Goal: Feedback & Contribution: Submit feedback/report problem

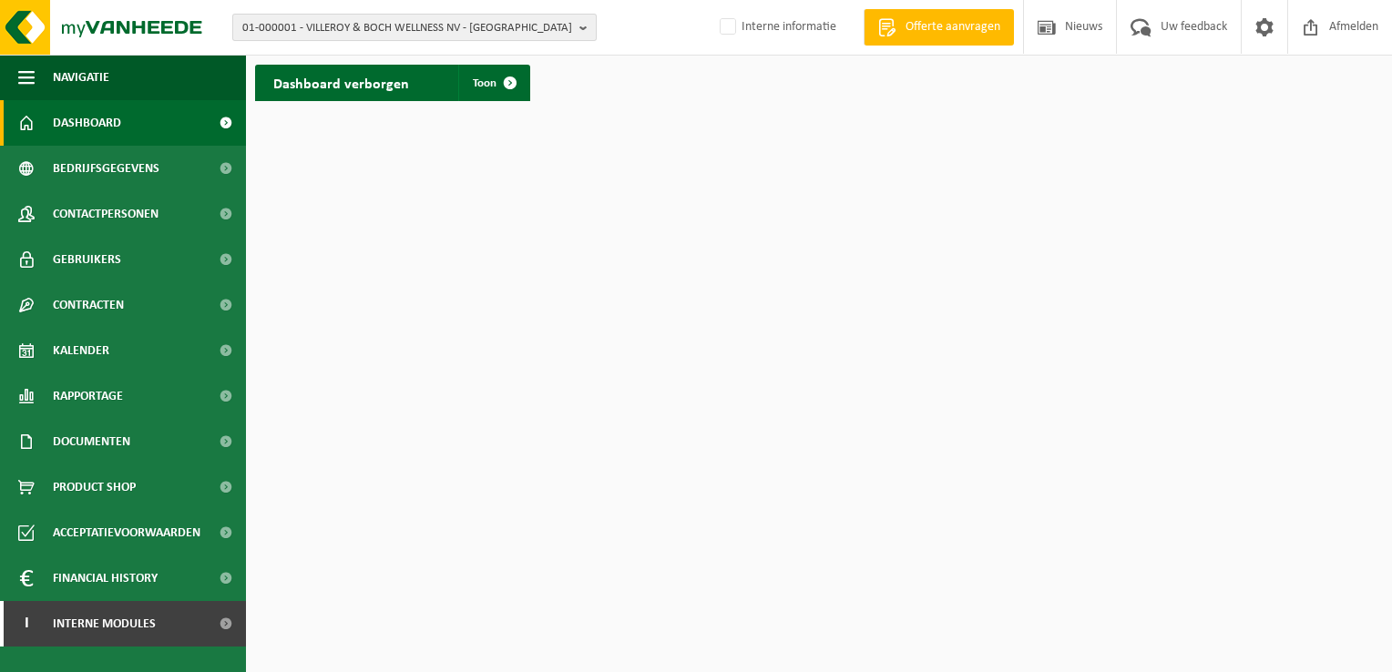
click at [586, 24] on b "button" at bounding box center [587, 28] width 16 height 26
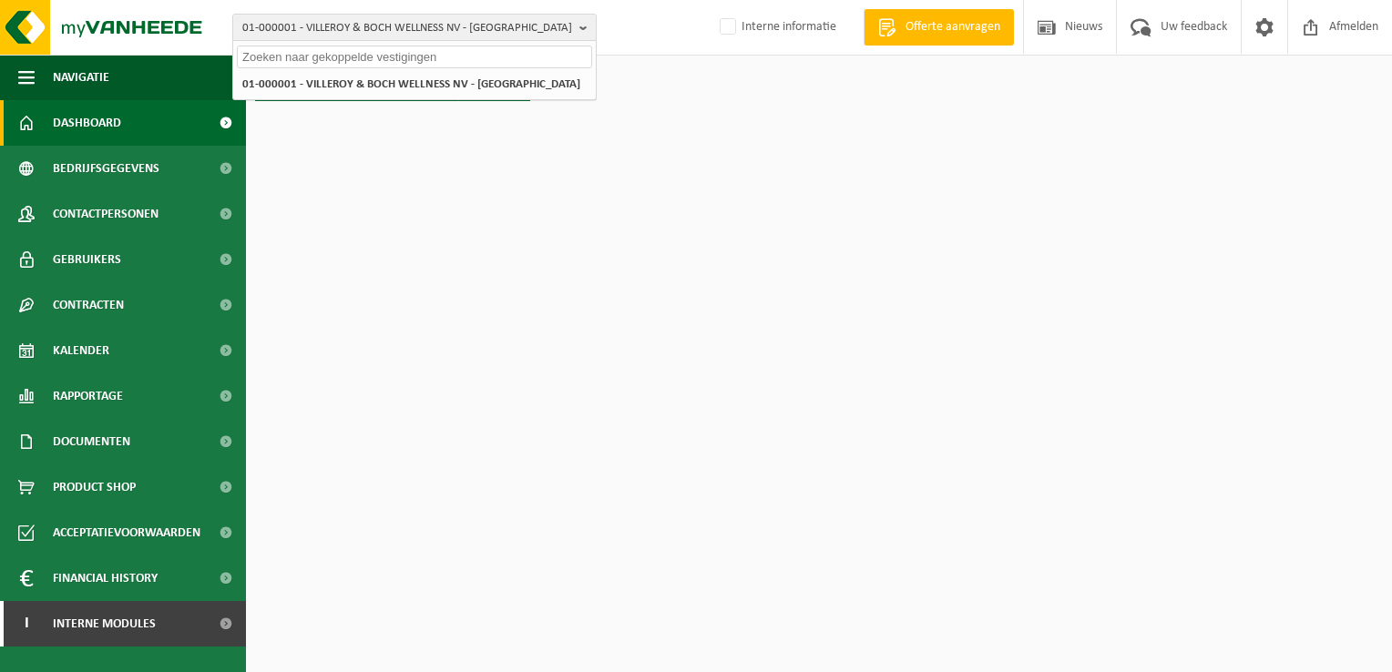
click at [507, 60] on input "text" at bounding box center [414, 57] width 355 height 23
paste input "10-792408"
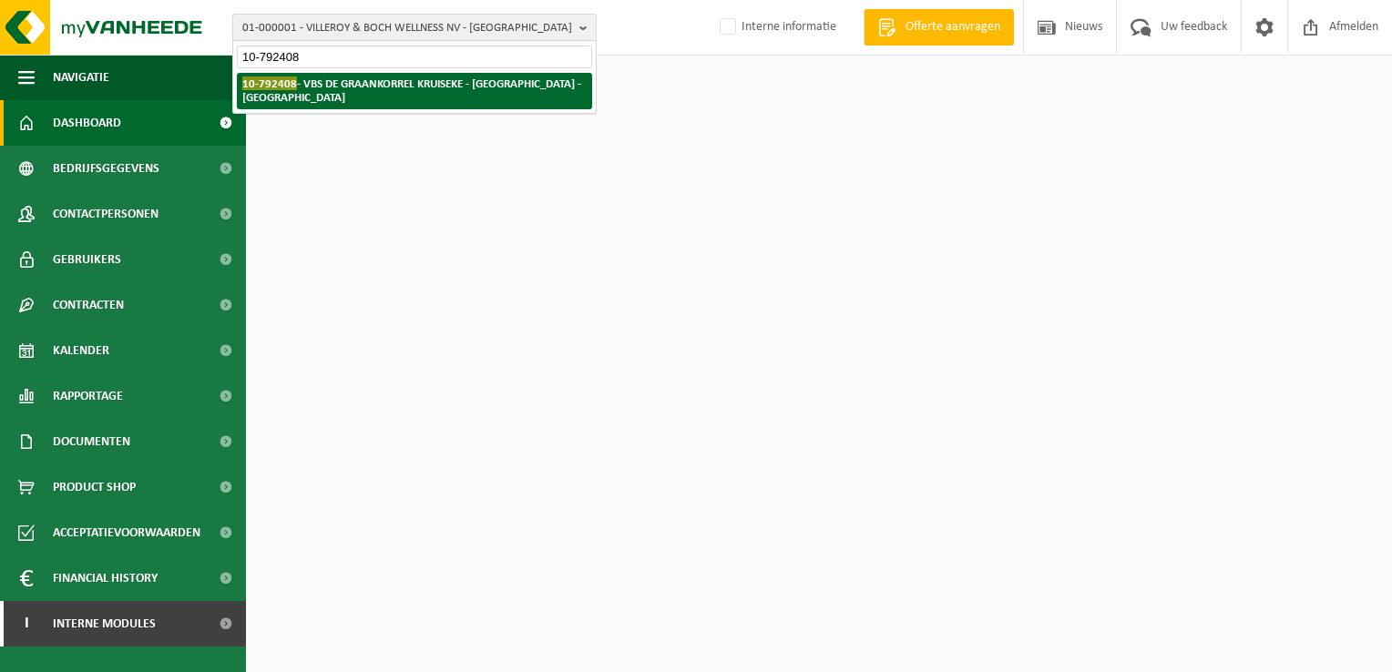
type input "10-792408"
click at [452, 97] on li "10-792408 - VBS DE GRAANKORREL KRUISEKE - KRUISEKESTRAAT - WERVIK" at bounding box center [414, 91] width 355 height 36
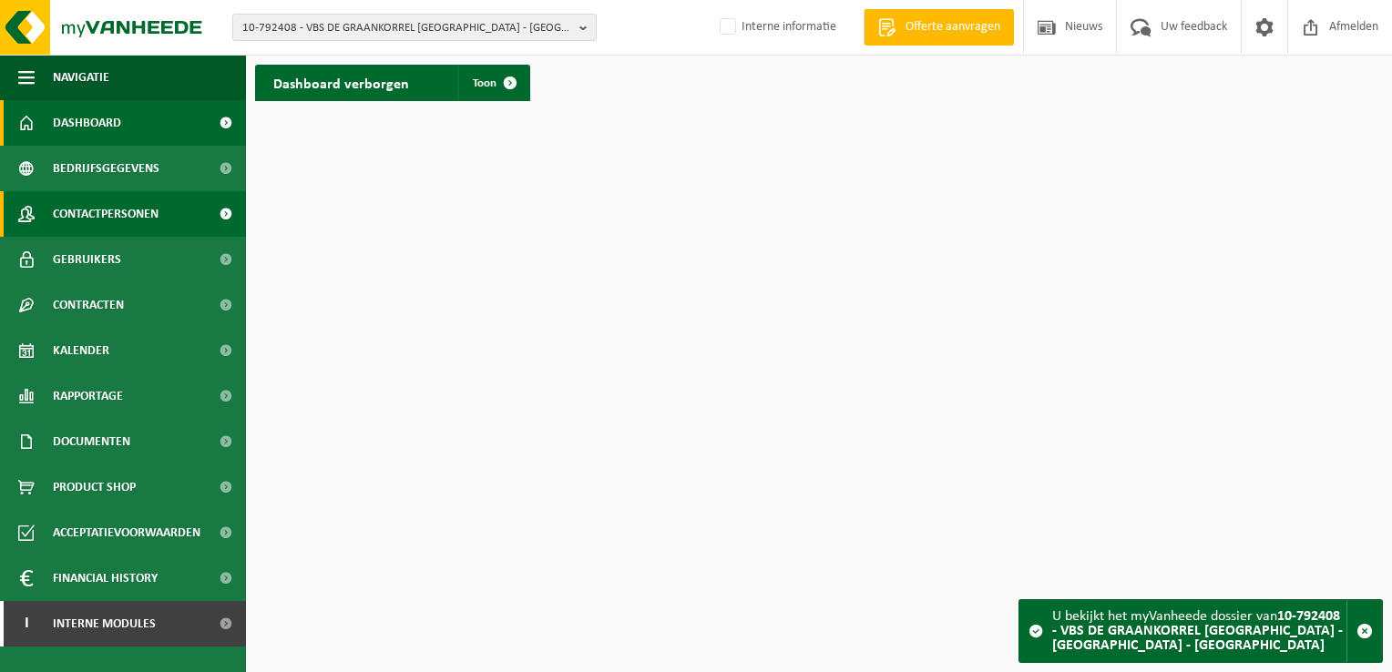
click at [113, 215] on span "Contactpersonen" at bounding box center [106, 214] width 106 height 46
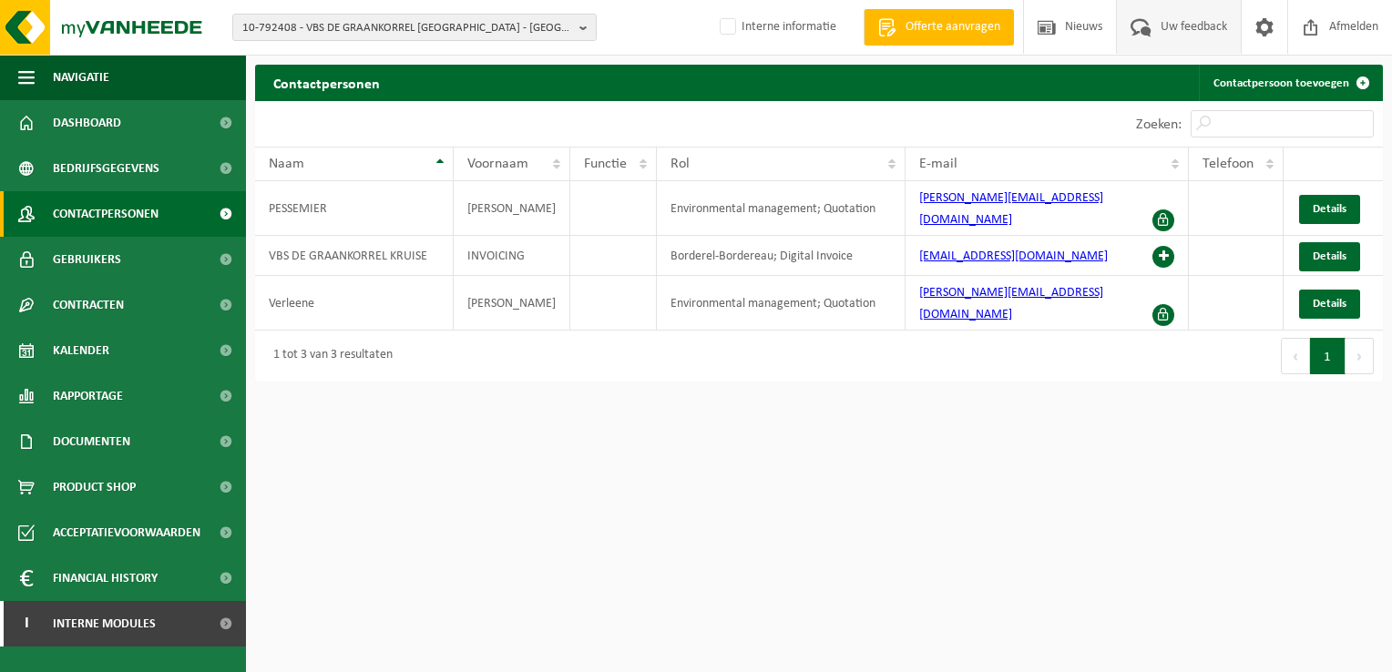
click at [1193, 24] on span "Uw feedback" at bounding box center [1194, 27] width 76 height 54
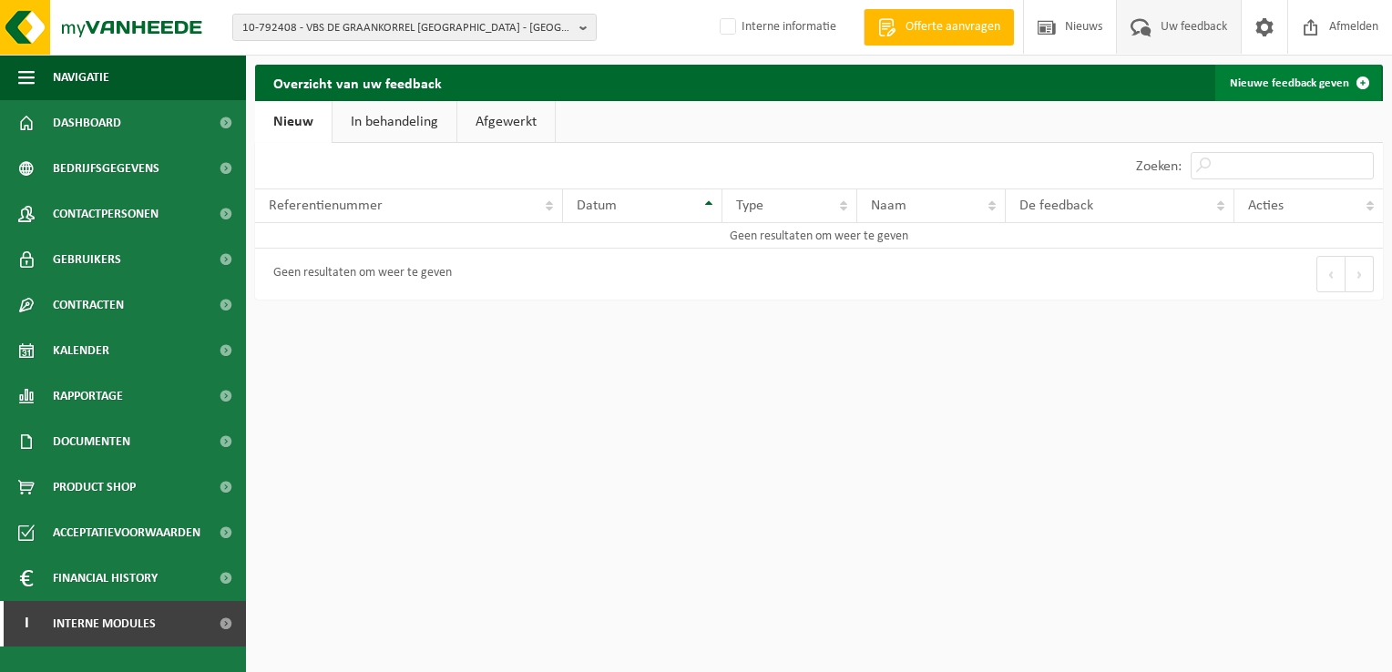
click at [1287, 72] on link "Nieuwe feedback geven" at bounding box center [1298, 83] width 166 height 36
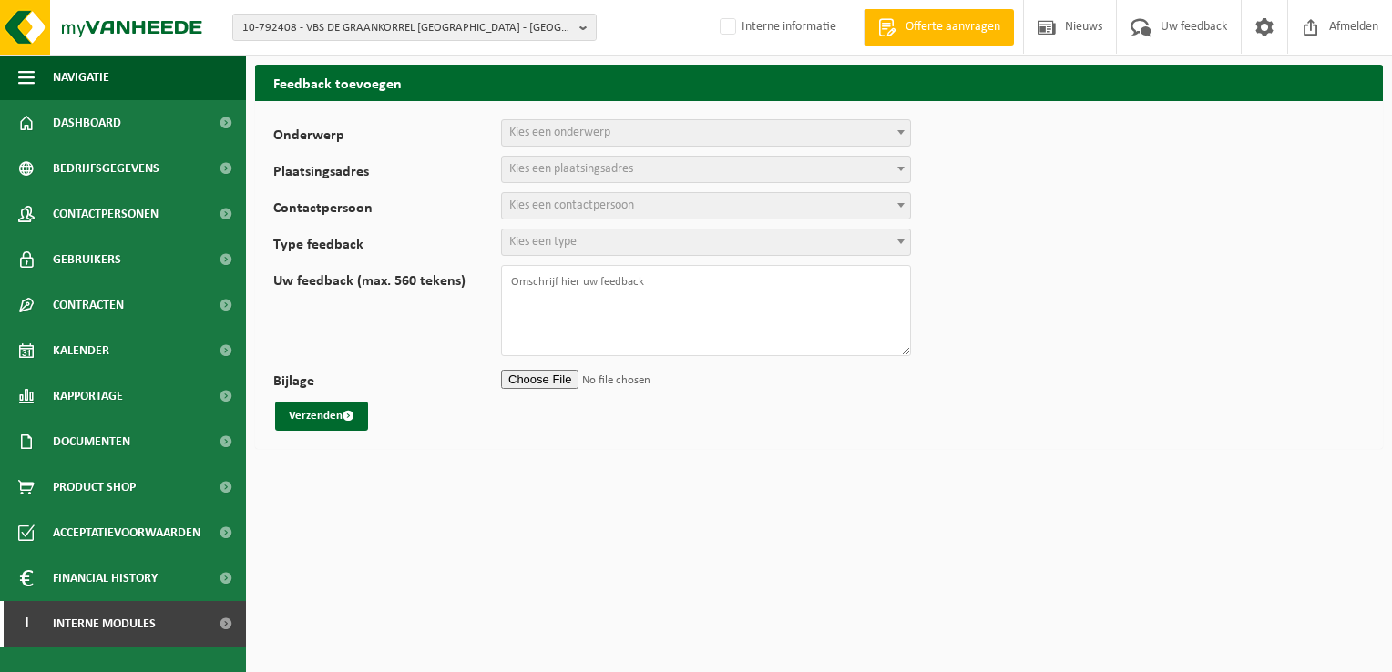
select select
click at [645, 138] on span "Kies een onderwerp" at bounding box center [706, 133] width 408 height 26
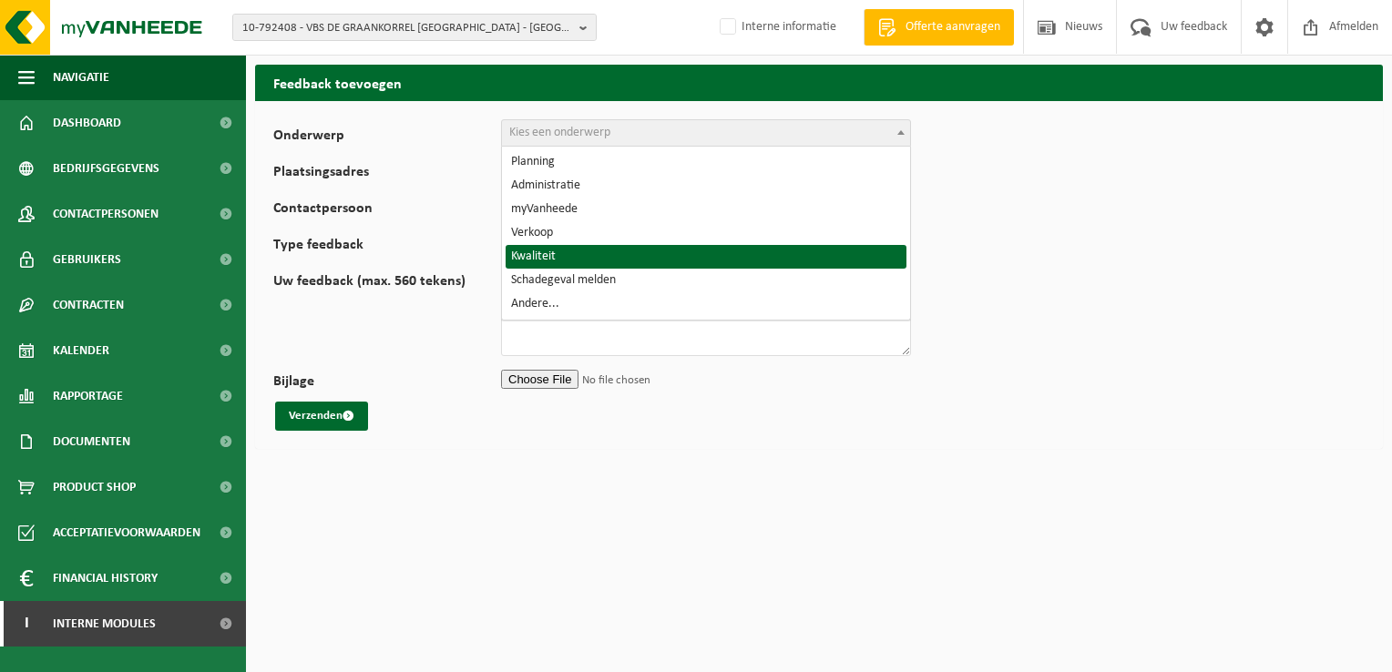
select select "25"
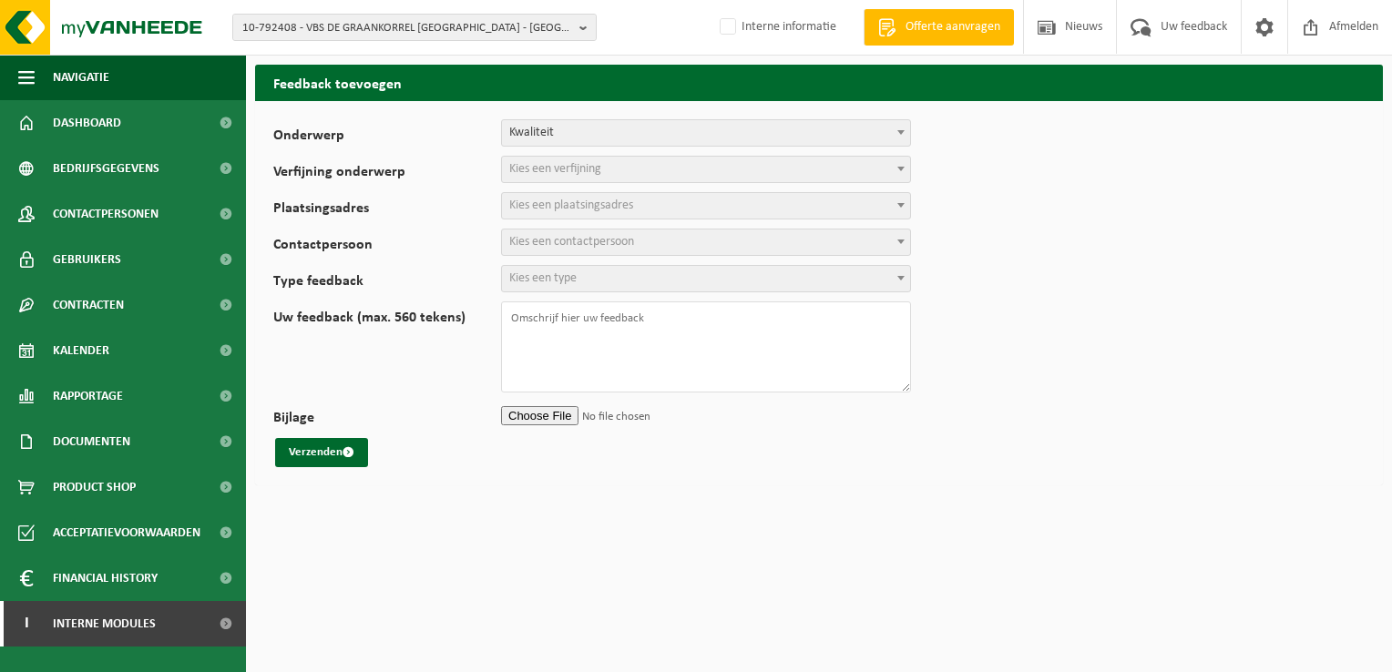
click at [598, 169] on span "Kies een verfijning" at bounding box center [555, 169] width 92 height 14
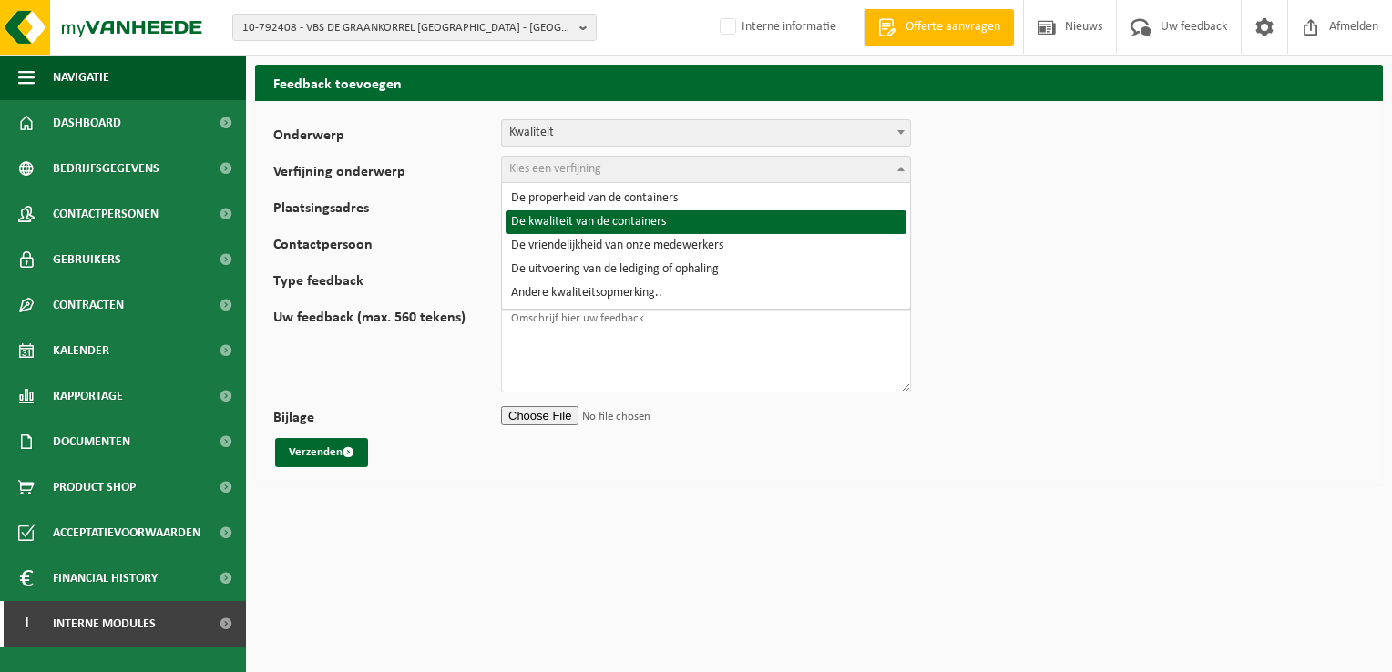
select select "27"
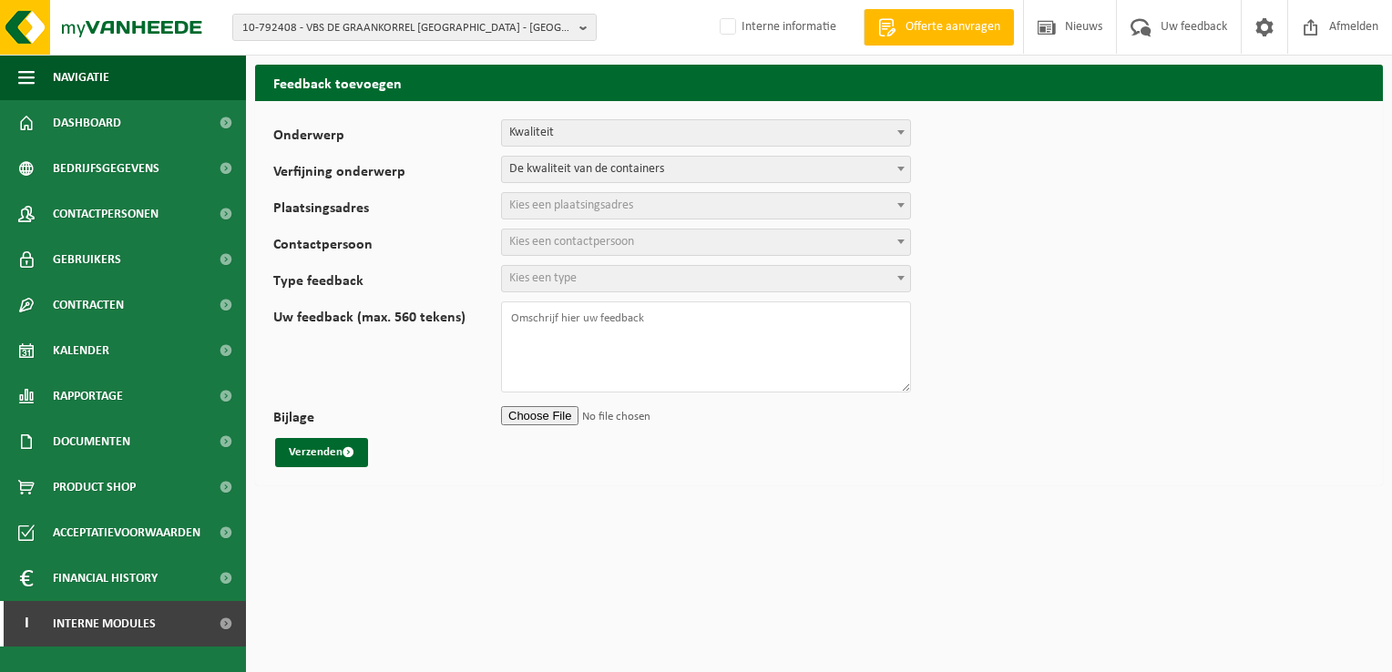
click at [588, 208] on span "Kies een plaatsingsadres" at bounding box center [571, 206] width 124 height 14
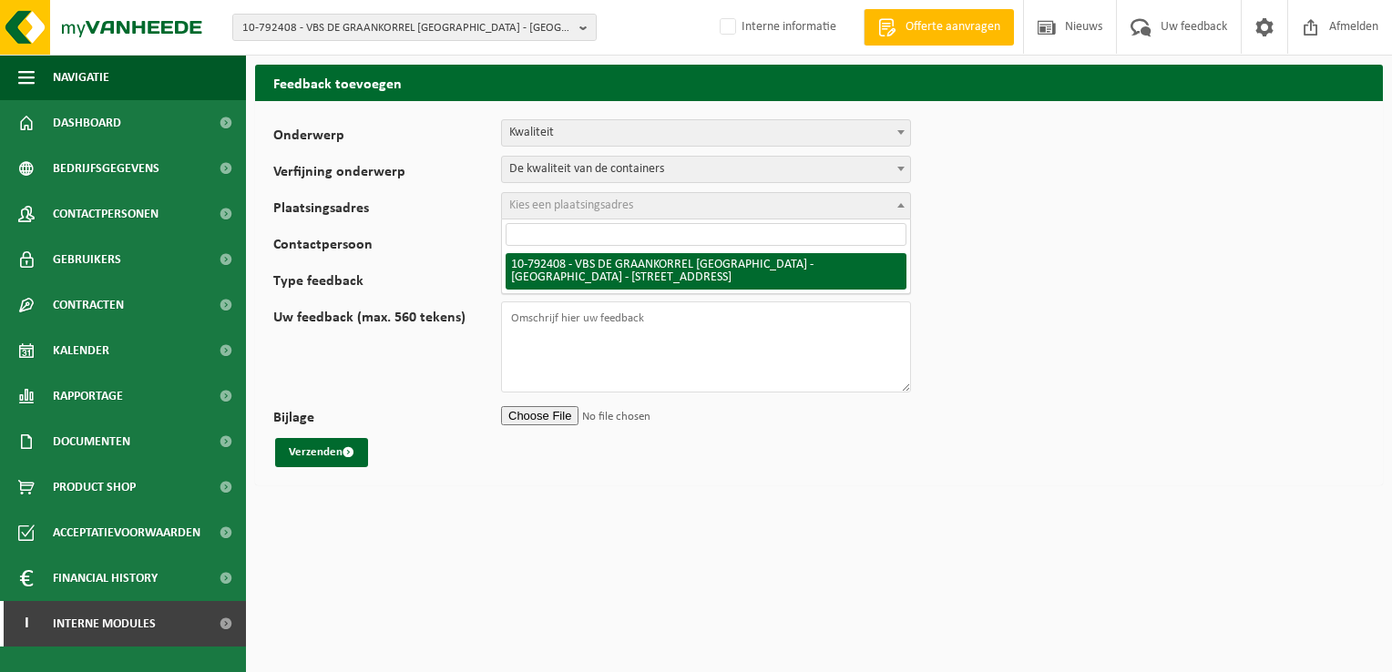
select select "30531"
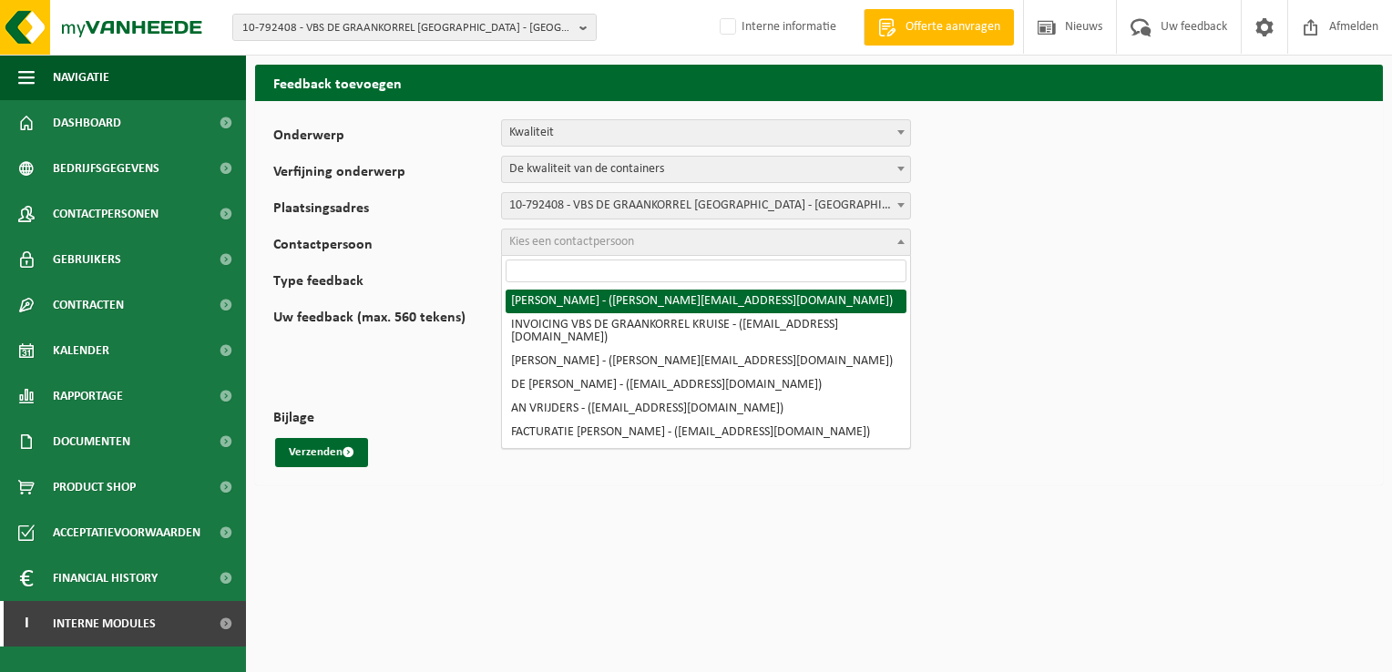
click at [639, 240] on span "Kies een contactpersoon" at bounding box center [706, 243] width 408 height 26
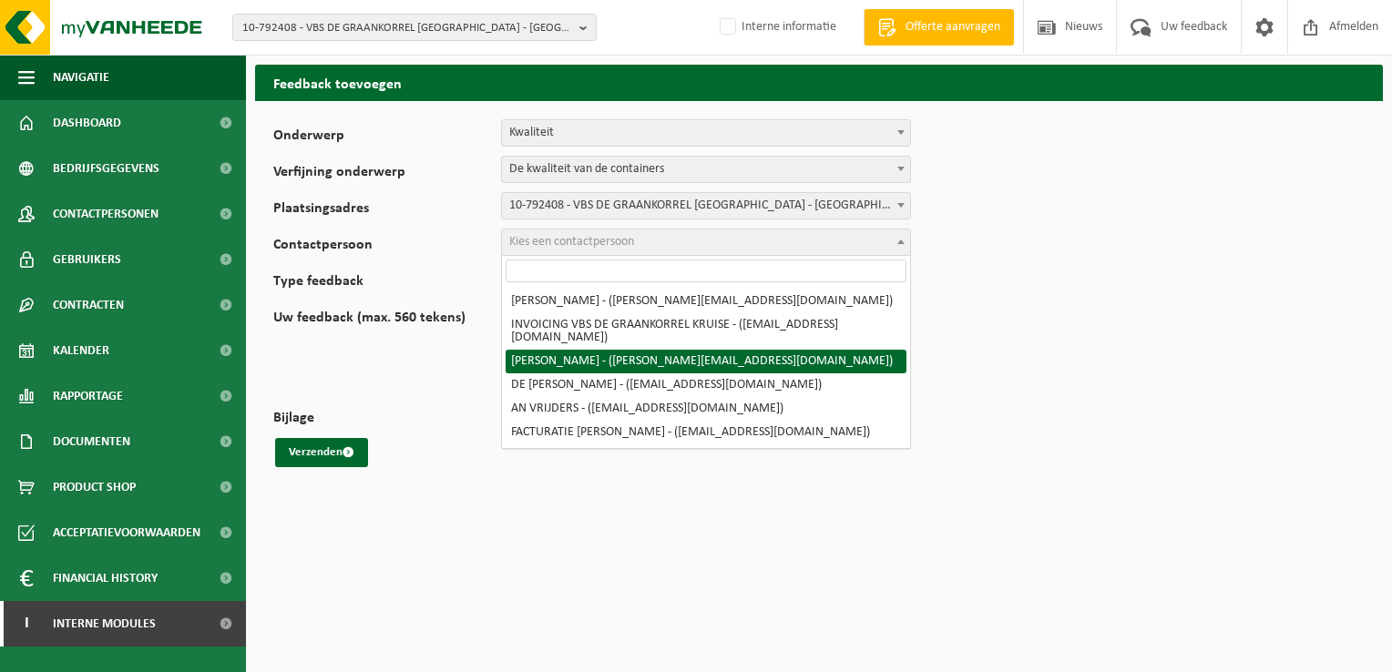
select select "77666"
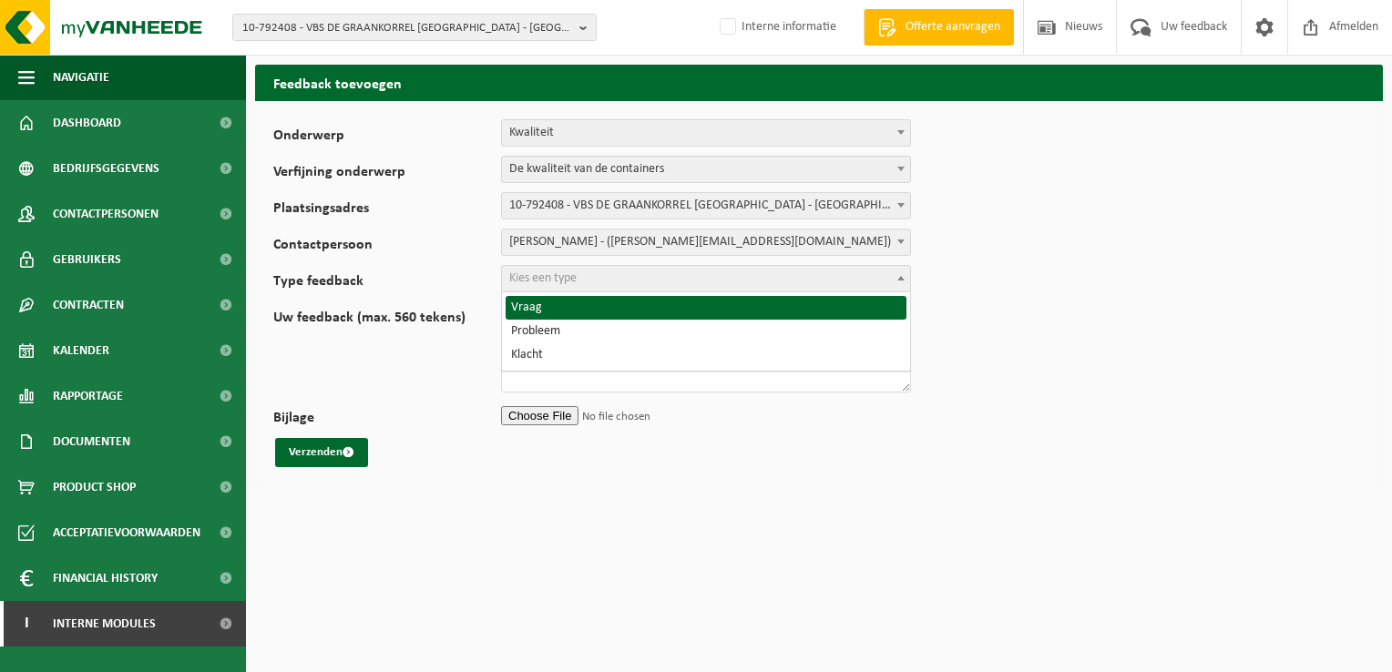
click at [616, 280] on span "Kies een type" at bounding box center [706, 279] width 408 height 26
select select "QUE"
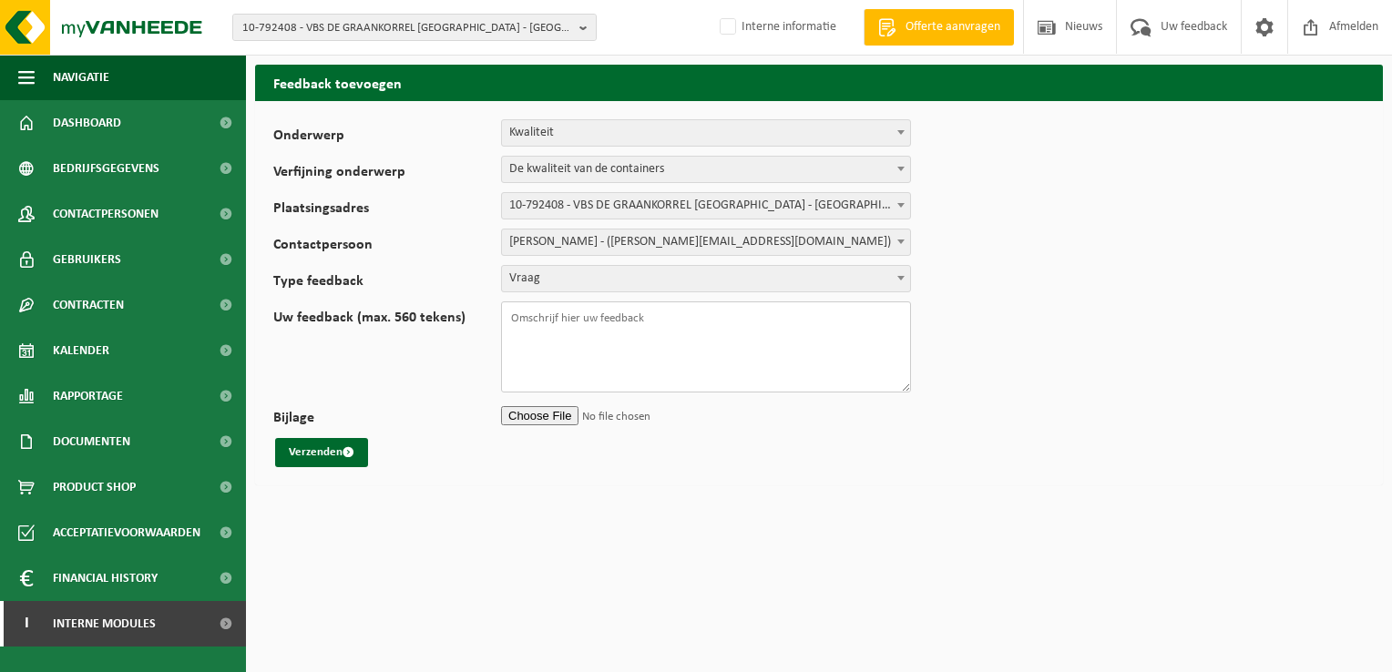
click at [662, 326] on textarea "Uw feedback (max. 560 tekens)" at bounding box center [706, 347] width 410 height 91
paste textarea "TL-VEL-128272"
paste textarea "WB-0060-HP voedingsafval, bevat producten van dierlijke oors"
type textarea "TL-VEL-128272 WB-0060-HP voedingsafval, bevat producten van dierlijke oors Goed…"
click at [532, 410] on input "Bijlage" at bounding box center [706, 415] width 410 height 27
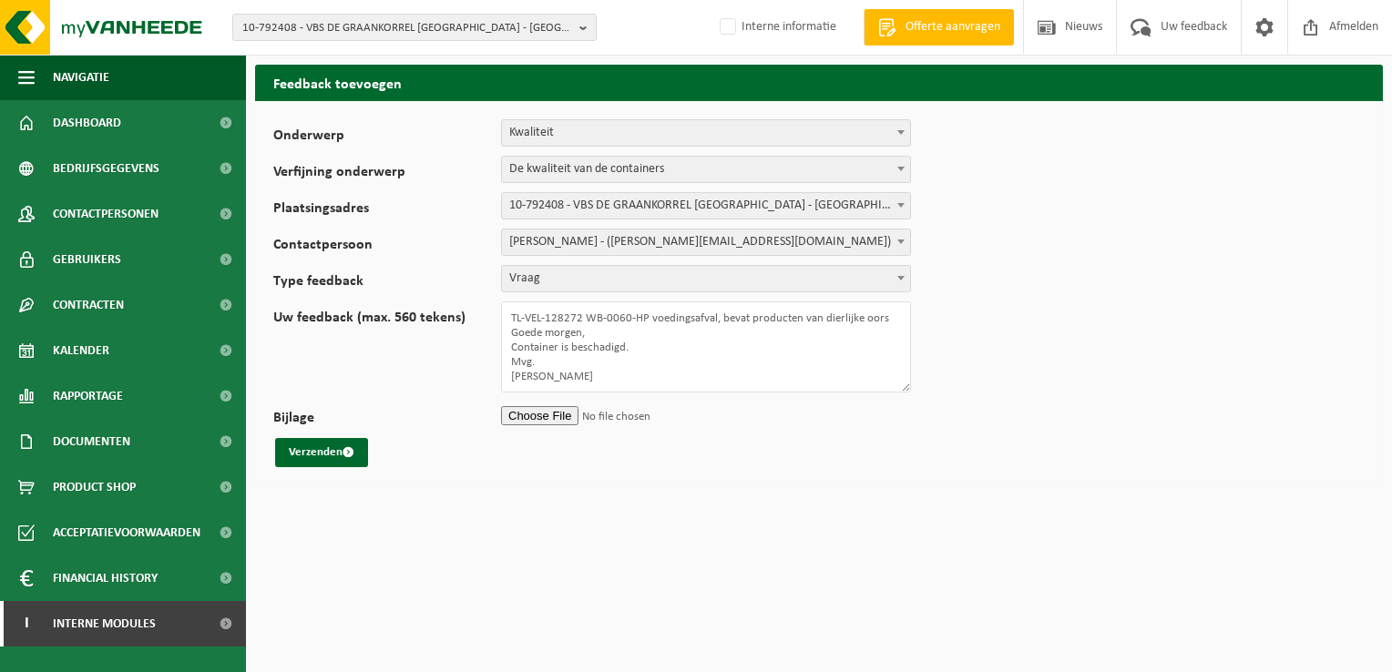
type input "C:\fakepath\geleverde container voedingsafval De Graankorrel Kruiseke.msg"
click at [340, 459] on button "Verzenden" at bounding box center [321, 452] width 93 height 29
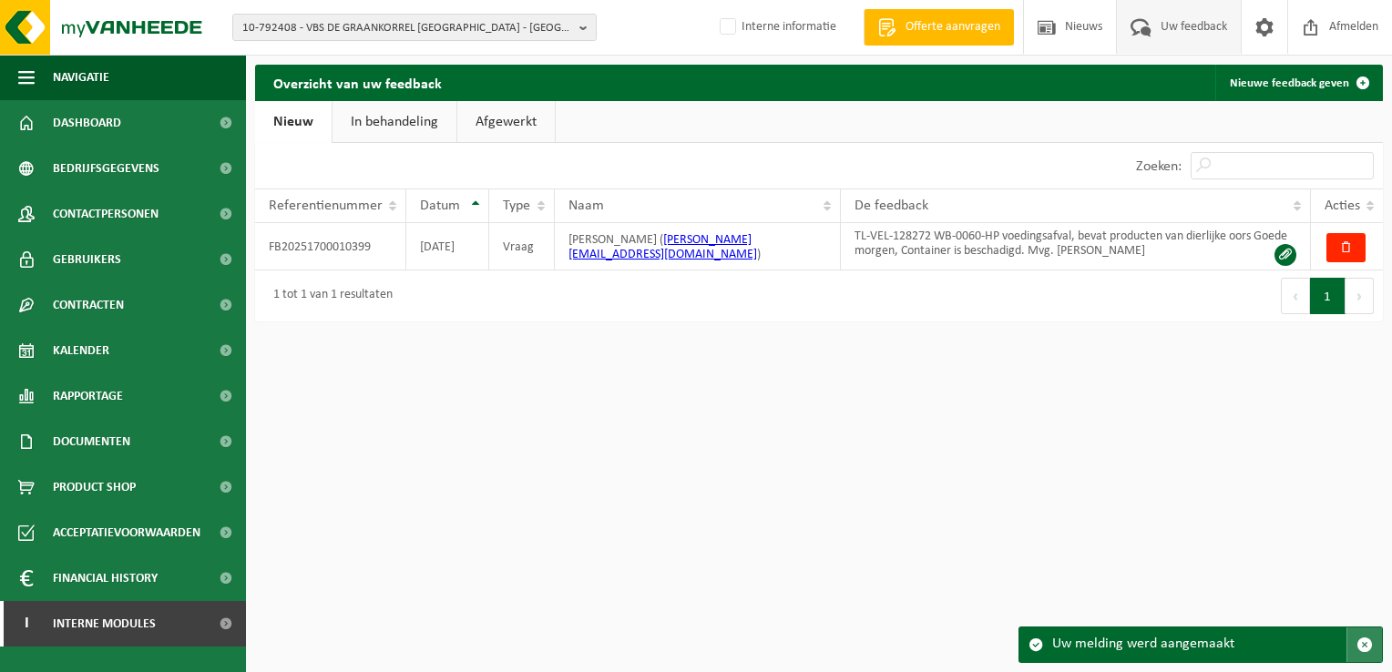
click at [1367, 635] on button "button" at bounding box center [1364, 645] width 36 height 35
